Goal: Task Accomplishment & Management: Manage account settings

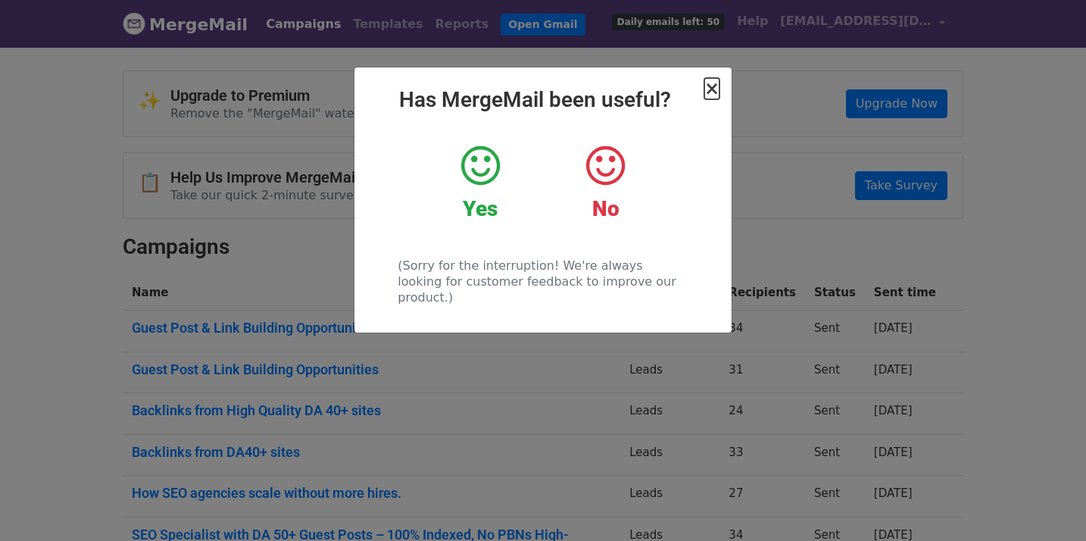
click at [714, 82] on span "×" at bounding box center [711, 88] width 15 height 21
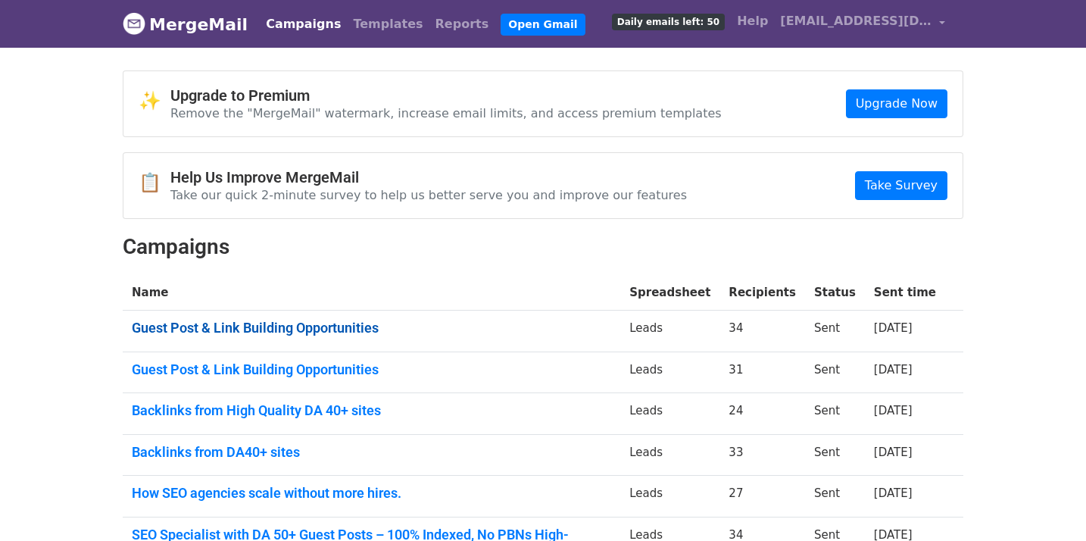
click at [277, 320] on link "Guest Post & Link Building Opportunities" at bounding box center [371, 328] width 479 height 17
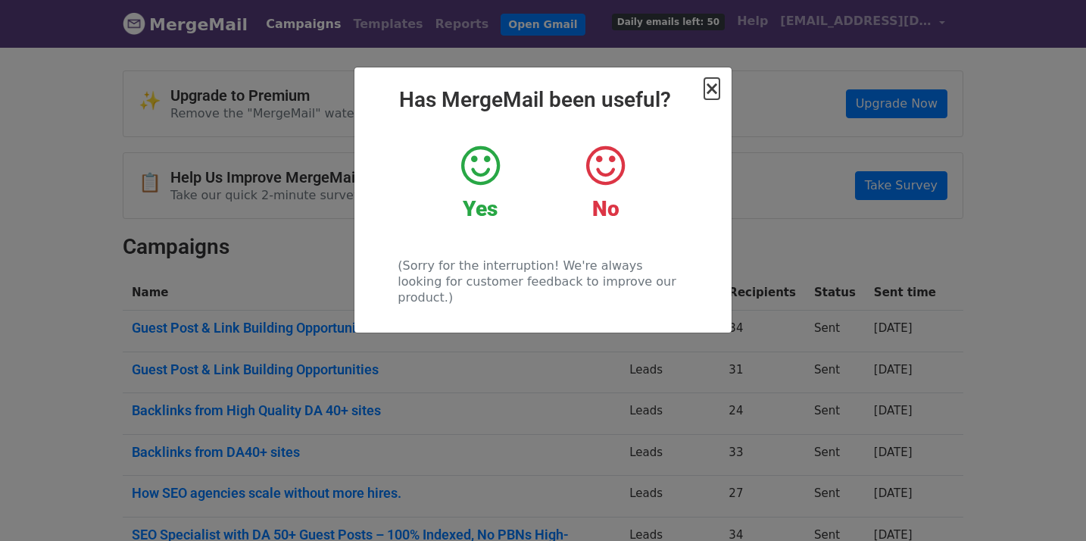
click at [710, 83] on span "×" at bounding box center [711, 88] width 15 height 21
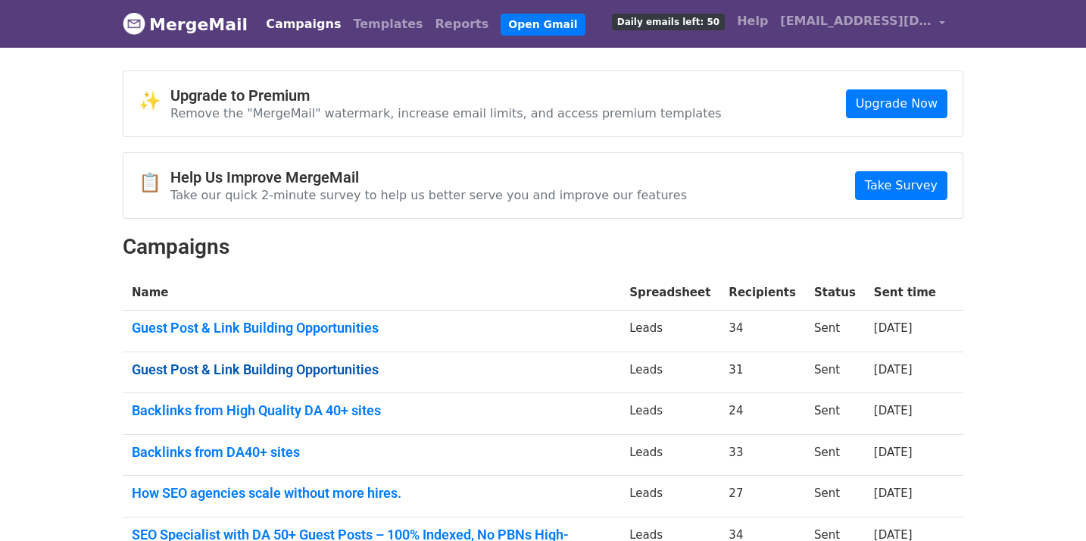
click at [264, 364] on link "Guest Post & Link Building Opportunities" at bounding box center [371, 369] width 479 height 17
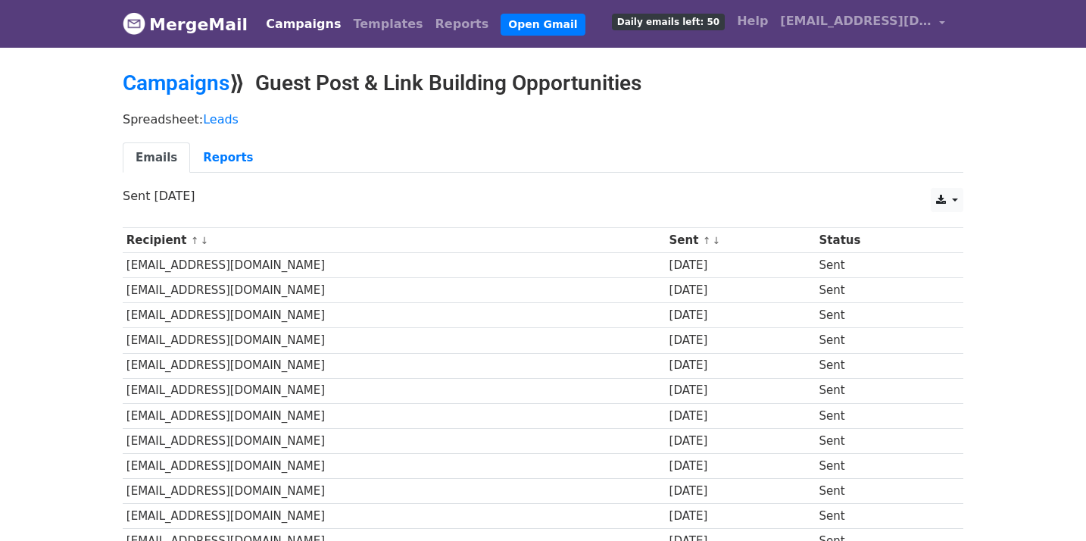
click at [227, 330] on td "[EMAIL_ADDRESS][DOMAIN_NAME]" at bounding box center [394, 340] width 543 height 25
click at [211, 323] on td "info@jivesmedia.com" at bounding box center [394, 315] width 543 height 25
click at [210, 322] on td "info@jivesmedia.com" at bounding box center [394, 315] width 543 height 25
click at [209, 313] on td "info@jivesmedia.com" at bounding box center [394, 315] width 543 height 25
click at [223, 150] on link "Reports" at bounding box center [228, 157] width 76 height 31
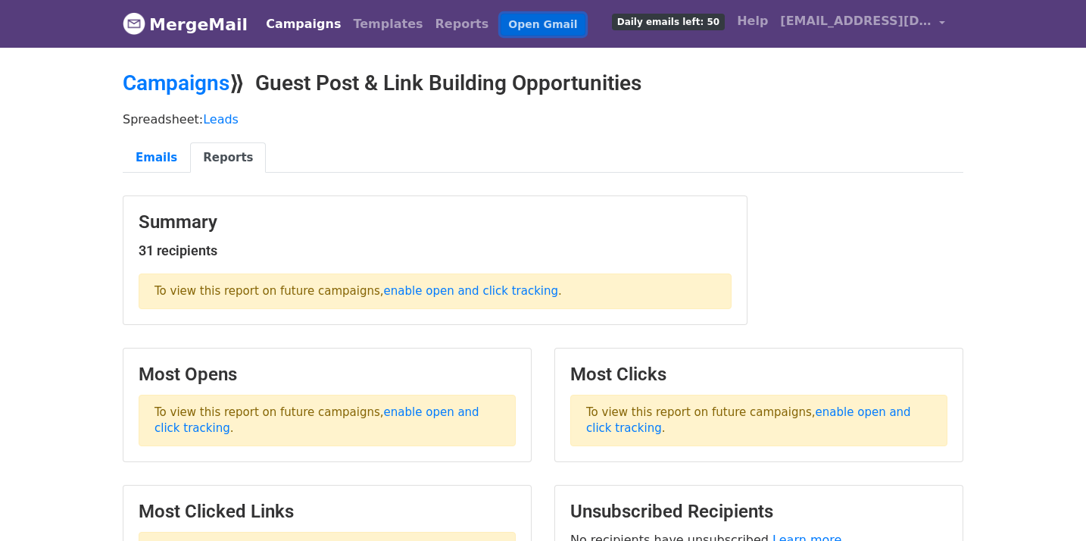
click at [501, 20] on link "Open Gmail" at bounding box center [543, 25] width 84 height 22
